Goal: Complete application form

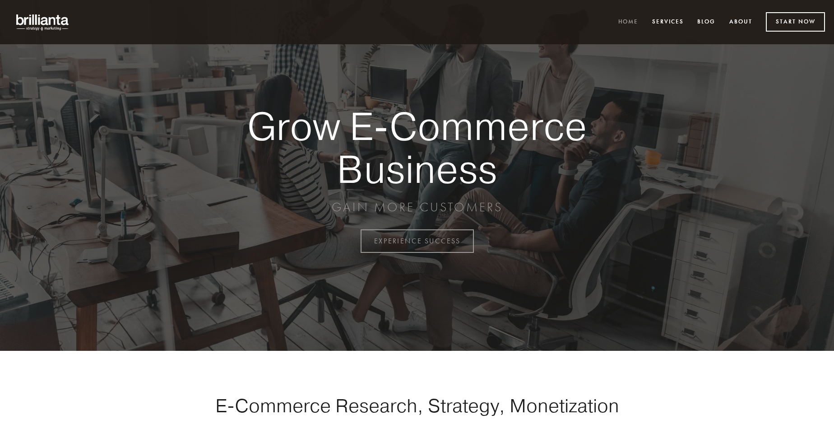
scroll to position [2365, 0]
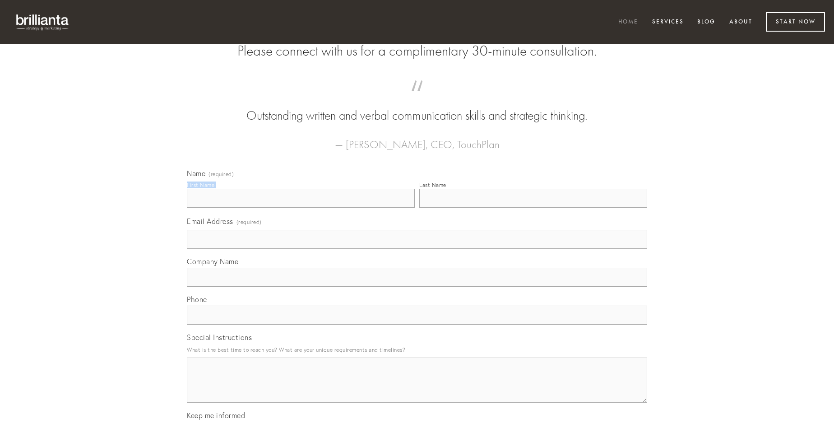
type input "[PERSON_NAME]"
click at [533, 208] on input "Last Name" at bounding box center [533, 198] width 228 height 19
type input "[PERSON_NAME]"
click at [417, 249] on input "Email Address (required)" at bounding box center [417, 239] width 460 height 19
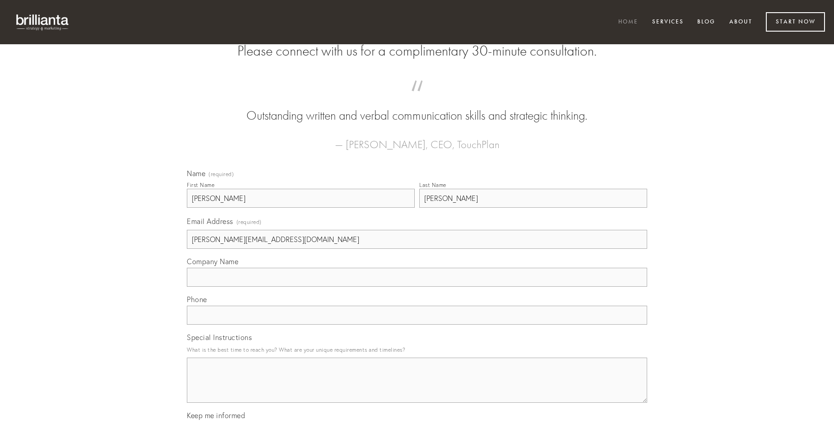
type input "[PERSON_NAME][EMAIL_ADDRESS][DOMAIN_NAME]"
click at [417, 287] on input "Company Name" at bounding box center [417, 277] width 460 height 19
type input "demoror"
click at [417, 324] on input "text" at bounding box center [417, 314] width 460 height 19
click at [417, 388] on textarea "Special Instructions" at bounding box center [417, 379] width 460 height 45
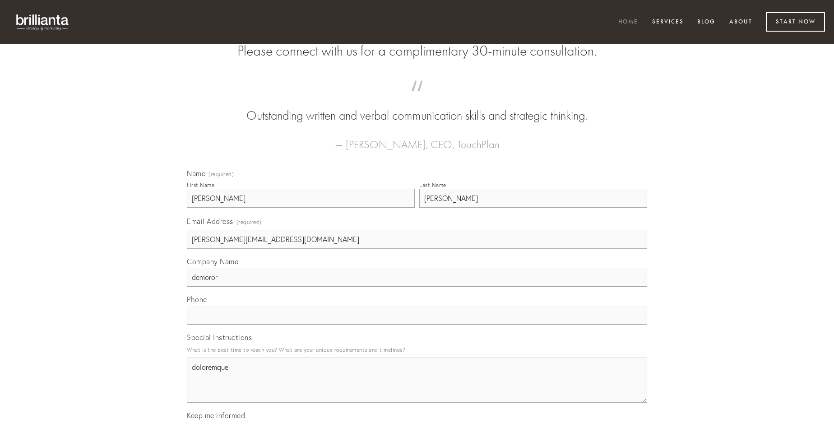
type textarea "doloremque"
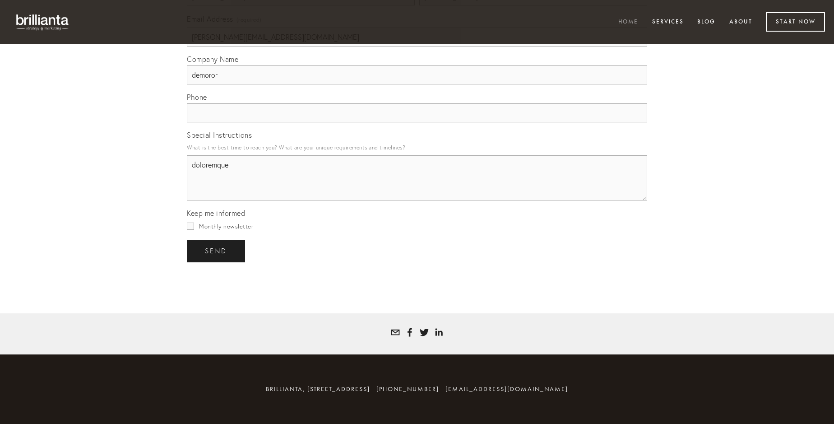
click at [217, 250] on span "send" at bounding box center [216, 251] width 22 height 8
